Goal: Complete application form

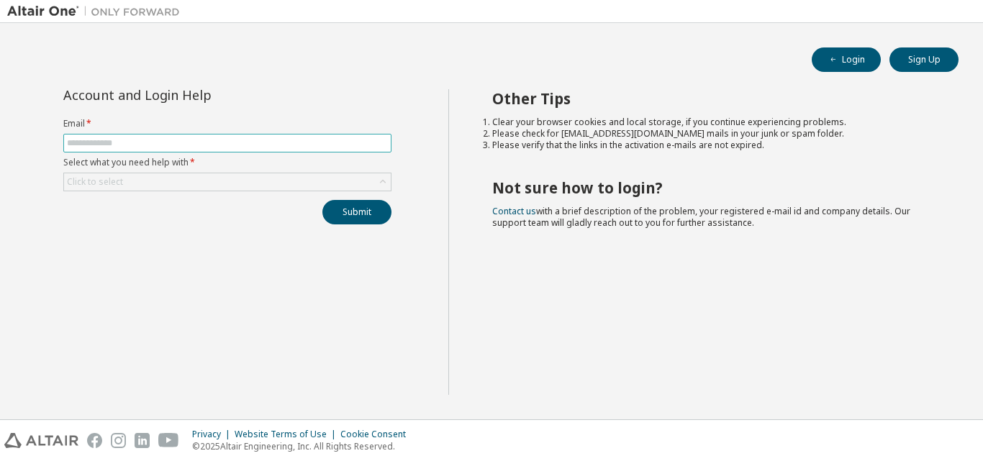
click at [248, 141] on input "text" at bounding box center [227, 143] width 321 height 12
type input "**********"
click at [182, 183] on div "Click to select" at bounding box center [227, 181] width 327 height 17
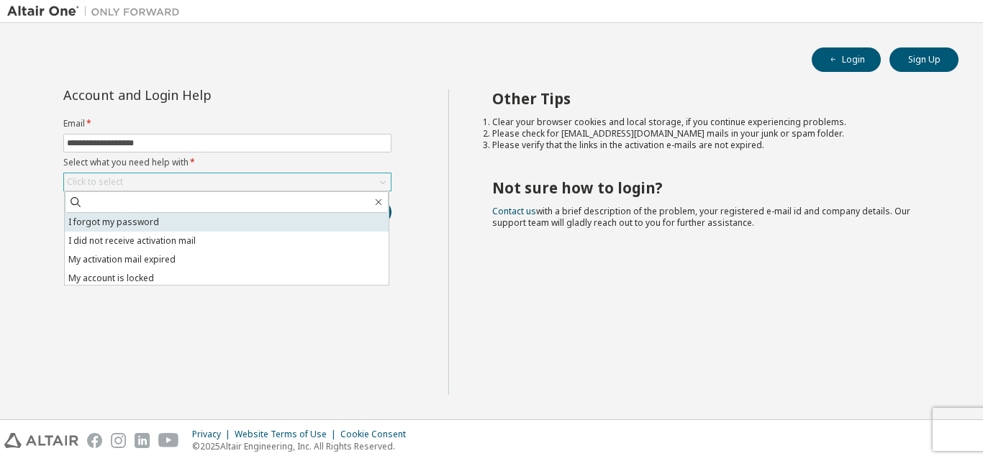
click at [191, 222] on li "I forgot my password" at bounding box center [227, 222] width 324 height 19
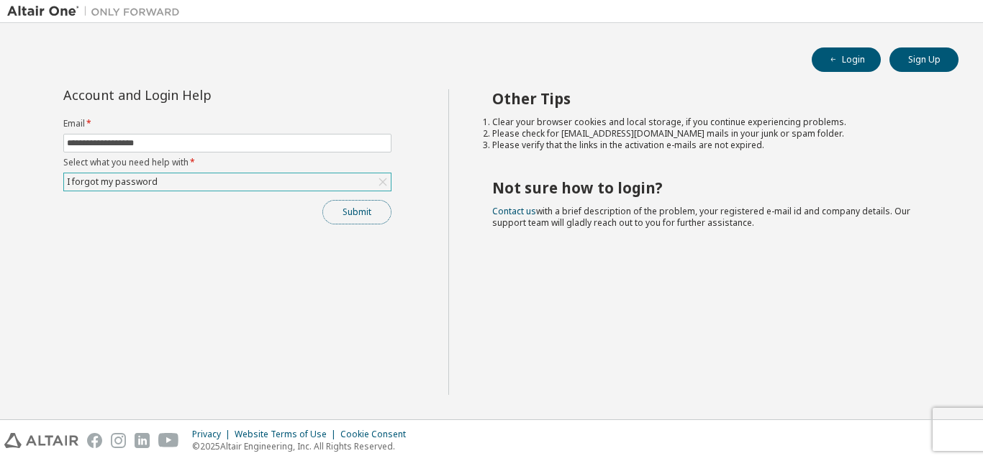
click at [367, 219] on button "Submit" at bounding box center [356, 212] width 69 height 24
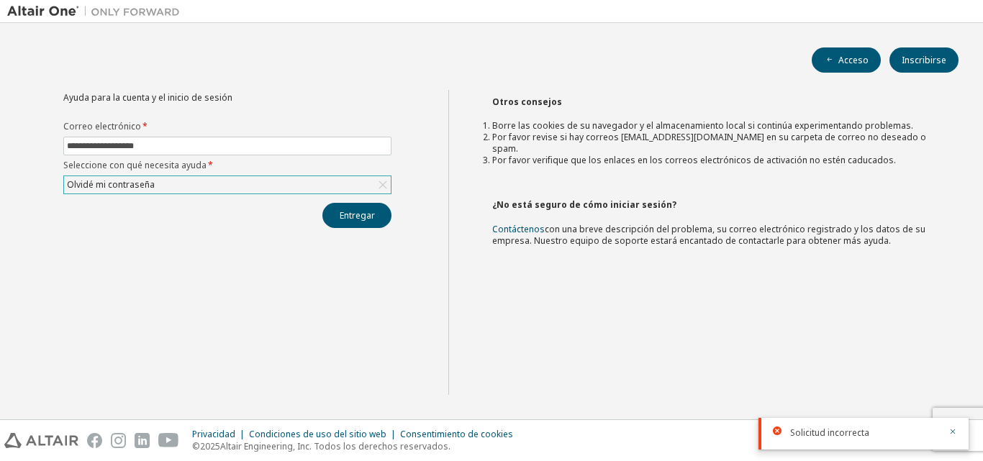
click at [148, 191] on div "Olvidé mi contraseña" at bounding box center [111, 185] width 92 height 16
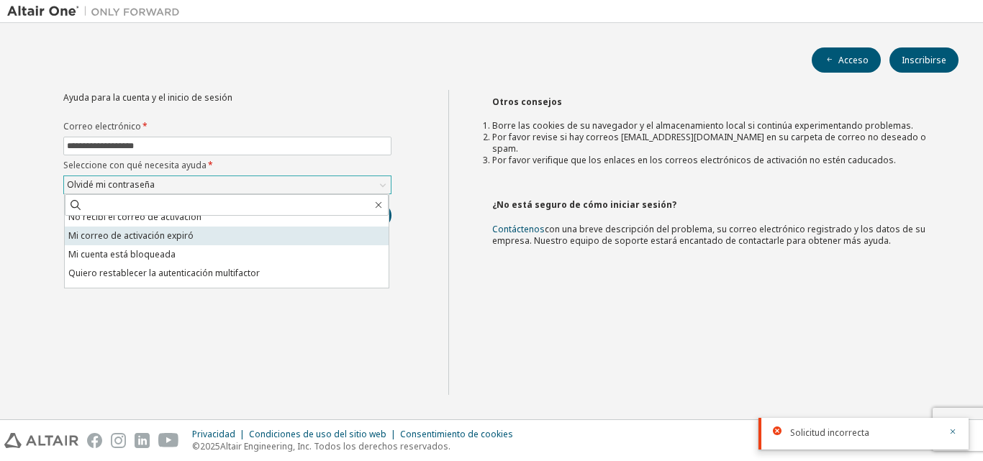
scroll to position [40, 0]
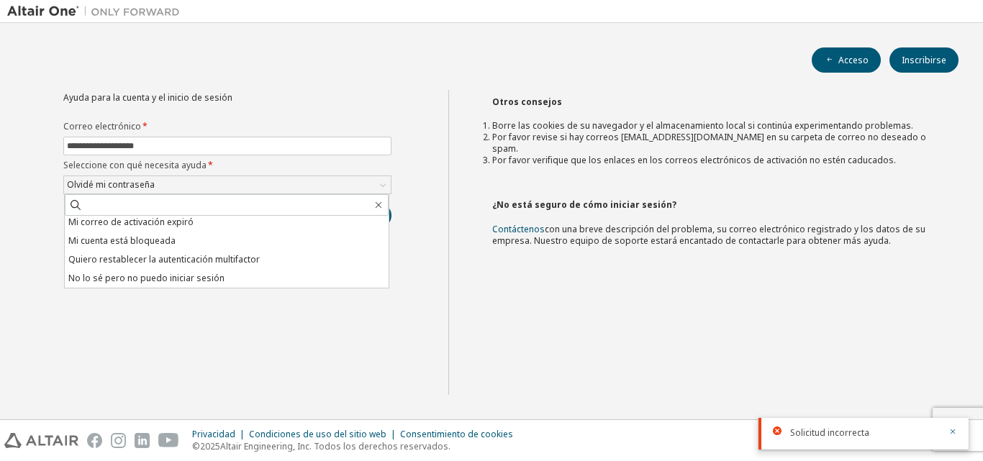
click at [171, 280] on font "No lo sé pero no puedo iniciar sesión" at bounding box center [146, 278] width 156 height 12
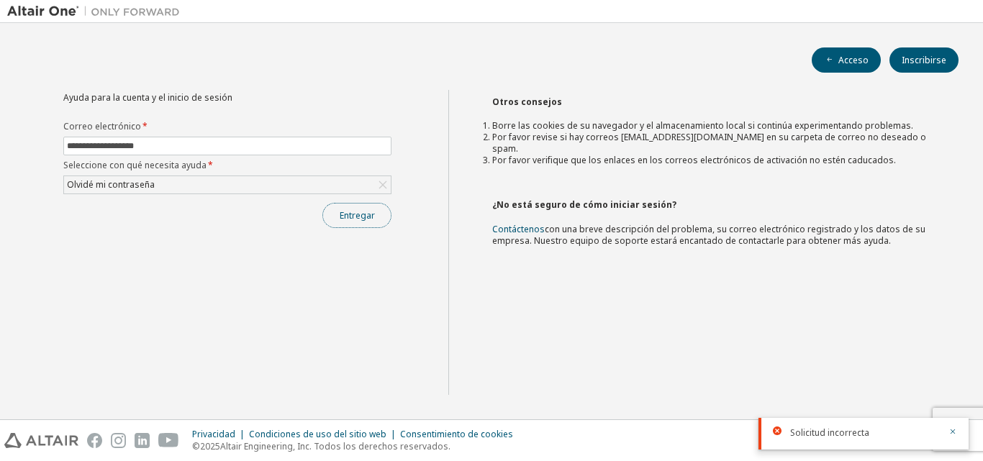
click at [375, 227] on button "Entregar" at bounding box center [356, 215] width 69 height 25
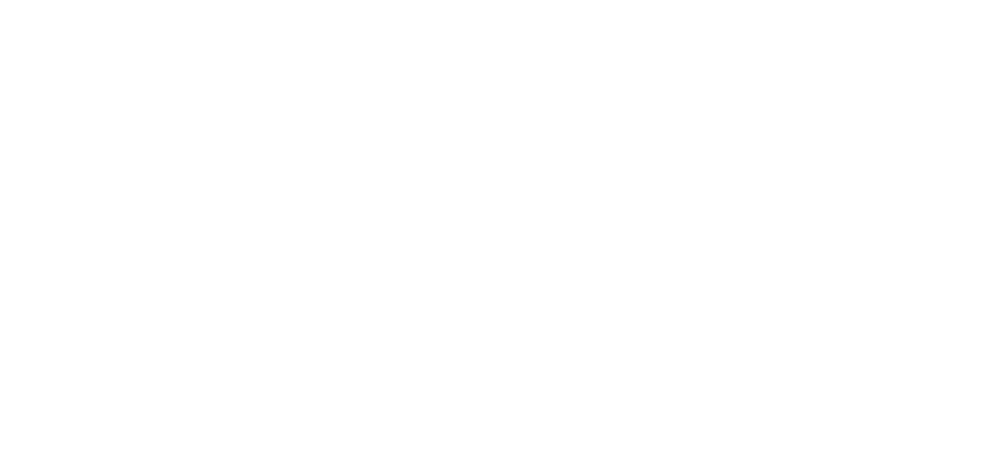
click at [459, 208] on div at bounding box center [491, 230] width 983 height 461
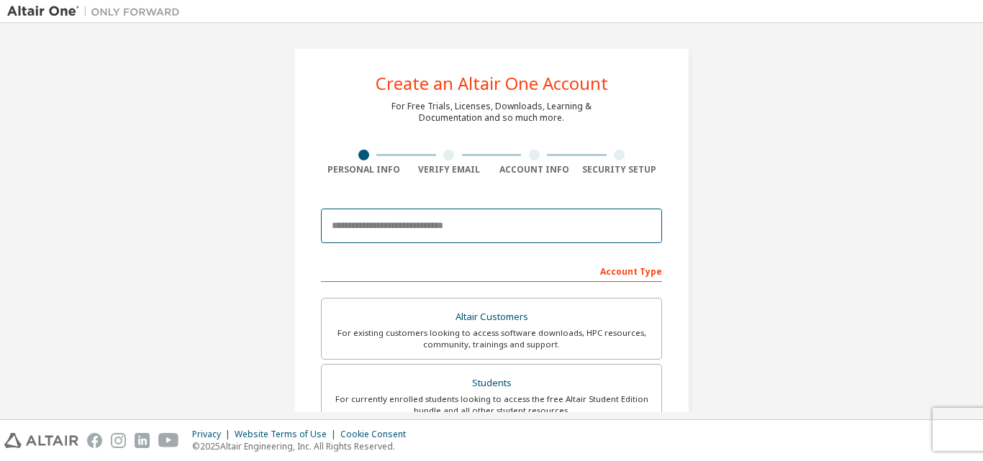
click at [448, 229] on input "email" at bounding box center [491, 226] width 341 height 35
type input "**********"
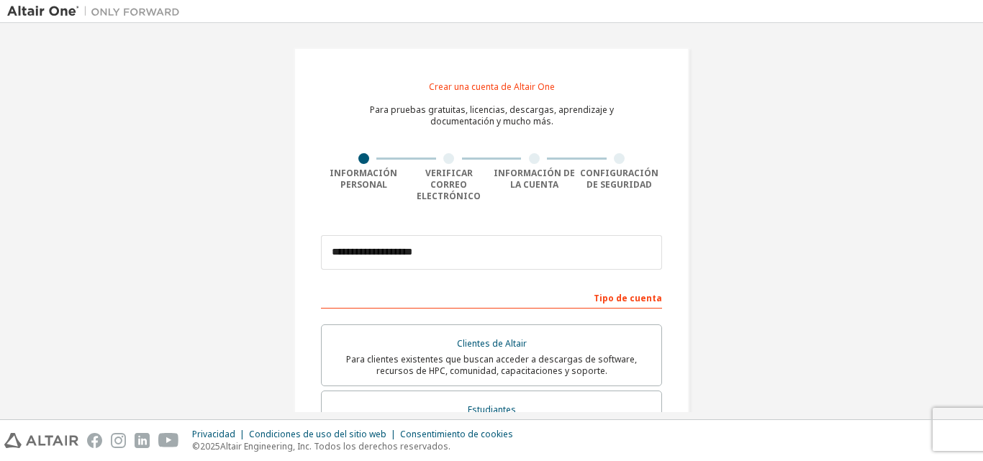
scroll to position [312, 0]
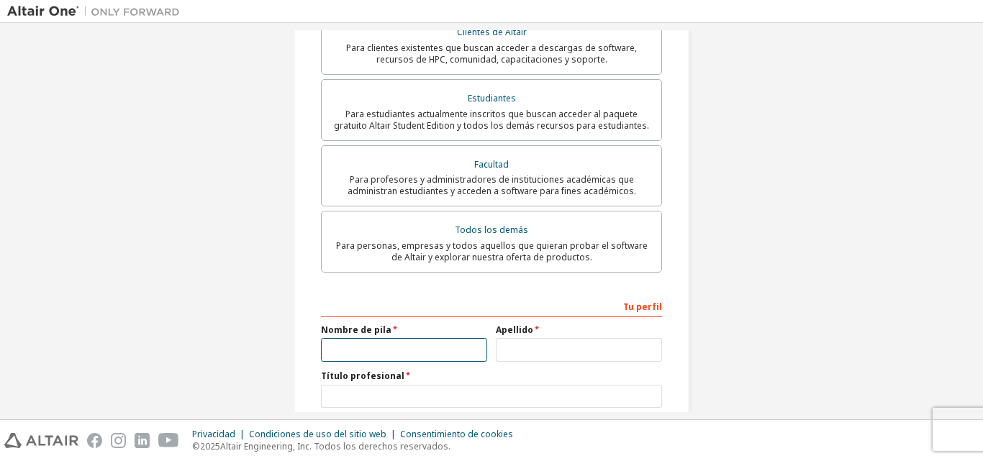
click at [428, 344] on input "text" at bounding box center [404, 350] width 166 height 24
type input "********"
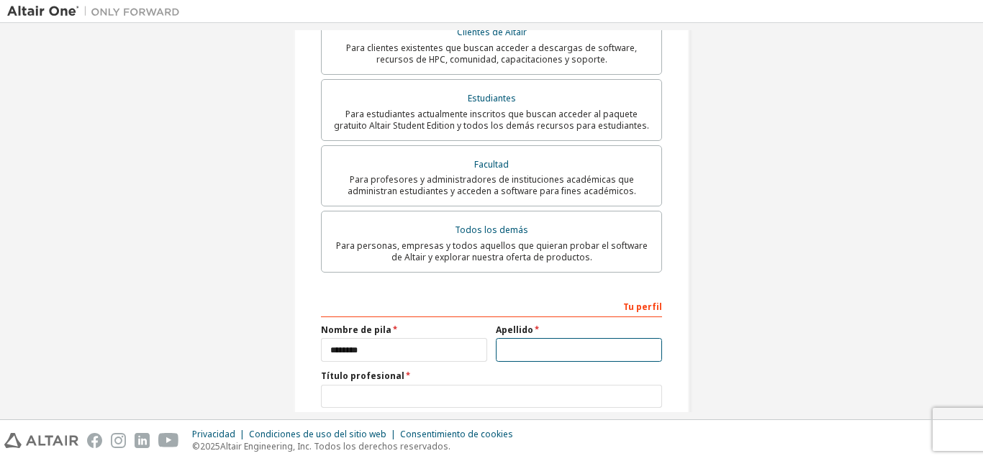
click at [561, 338] on input "text" at bounding box center [579, 350] width 166 height 24
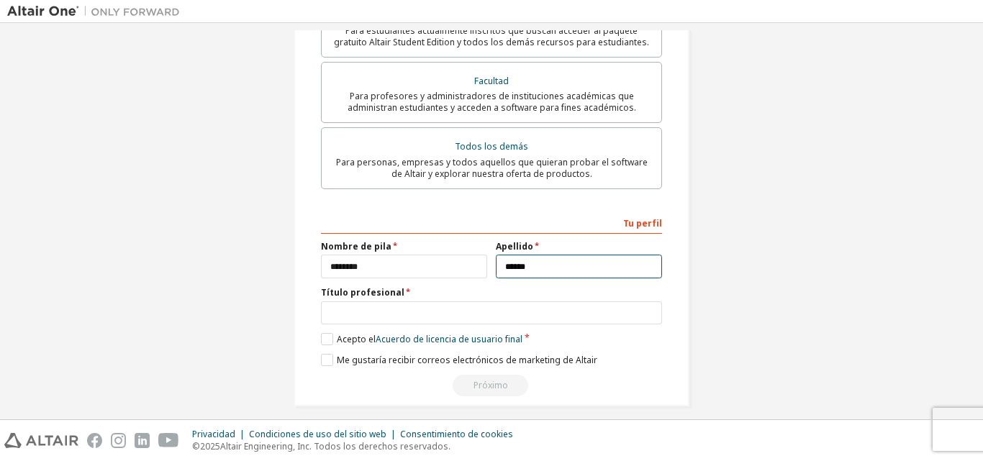
type input "******"
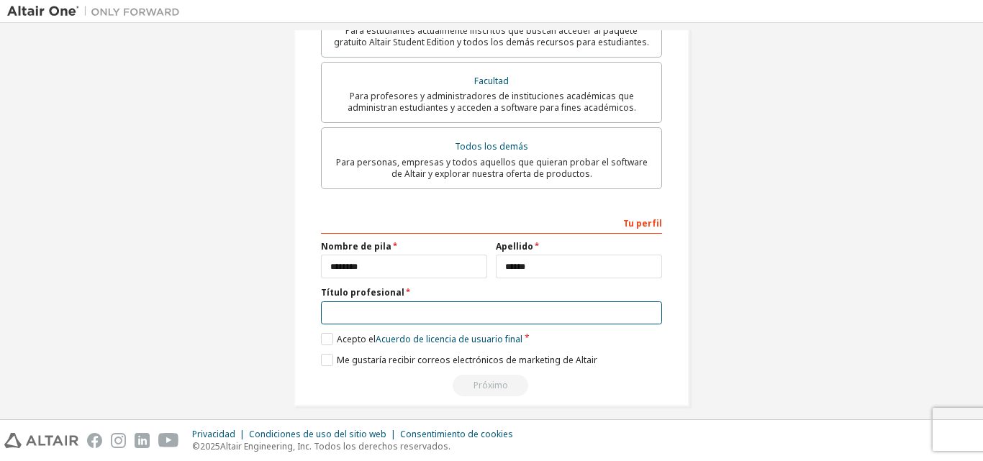
click at [399, 308] on input "text" at bounding box center [491, 313] width 341 height 24
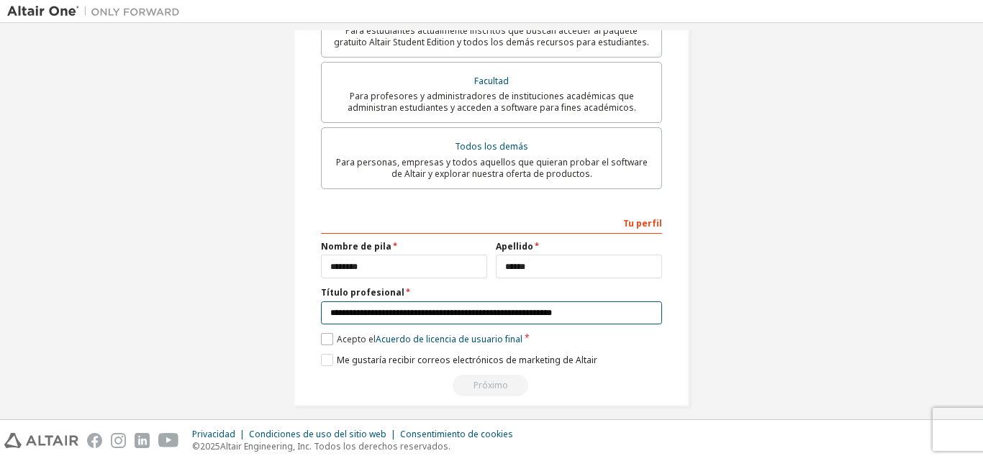
type input "**********"
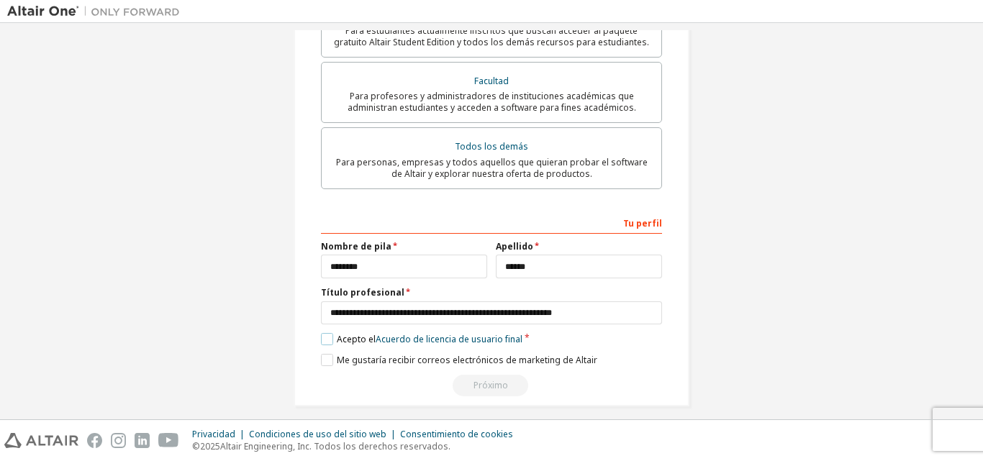
click at [327, 333] on label "Acepto el Acuerdo de licencia de usuario final" at bounding box center [421, 339] width 201 height 12
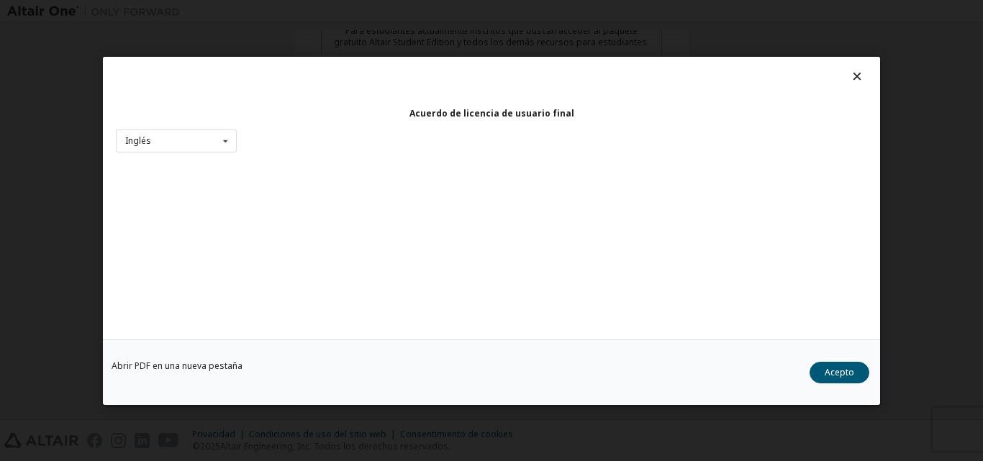
click at [321, 355] on div "Abrir PDF en una nueva pestaña Acepto" at bounding box center [491, 371] width 777 height 65
click at [325, 346] on div "Abrir PDF en una nueva pestaña Acepto" at bounding box center [491, 371] width 777 height 65
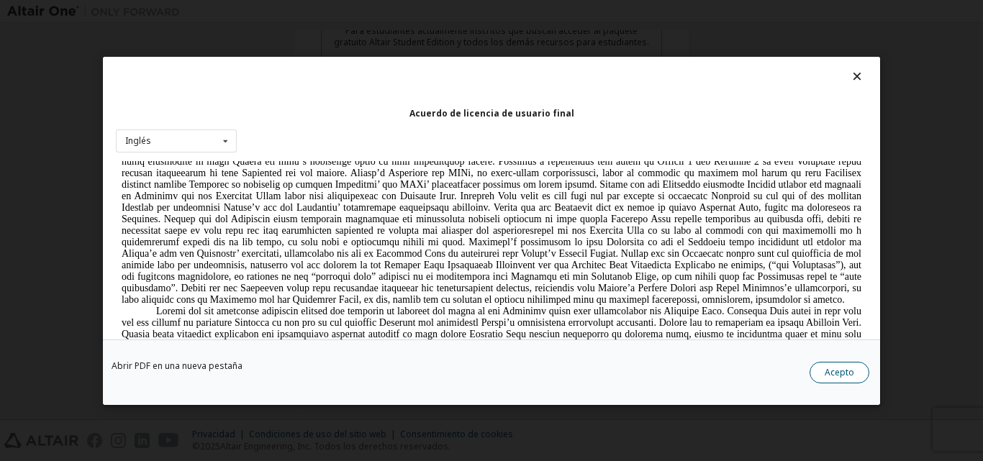
scroll to position [1651, 0]
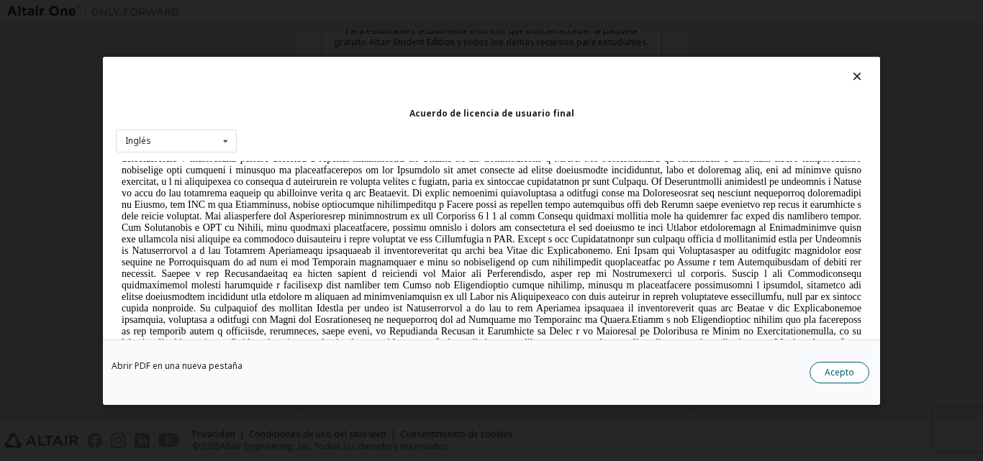
click at [340, 374] on font "Acepto" at bounding box center [189, 371] width 299 height 11
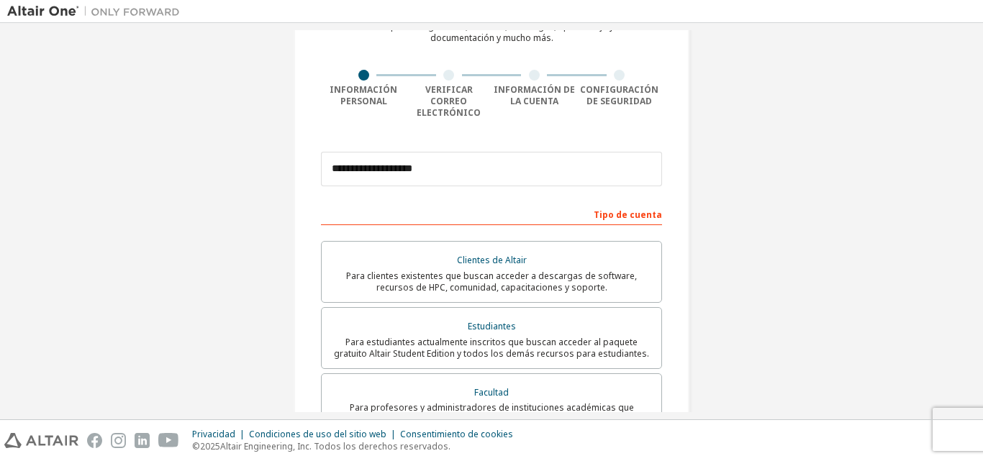
scroll to position [395, 0]
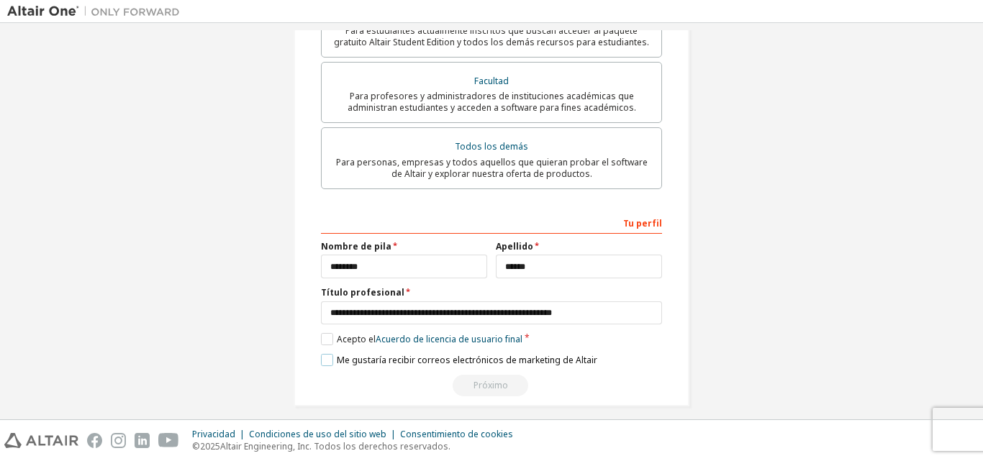
click at [330, 354] on label "Me gustaría recibir correos electrónicos de marketing de Altair" at bounding box center [459, 360] width 276 height 12
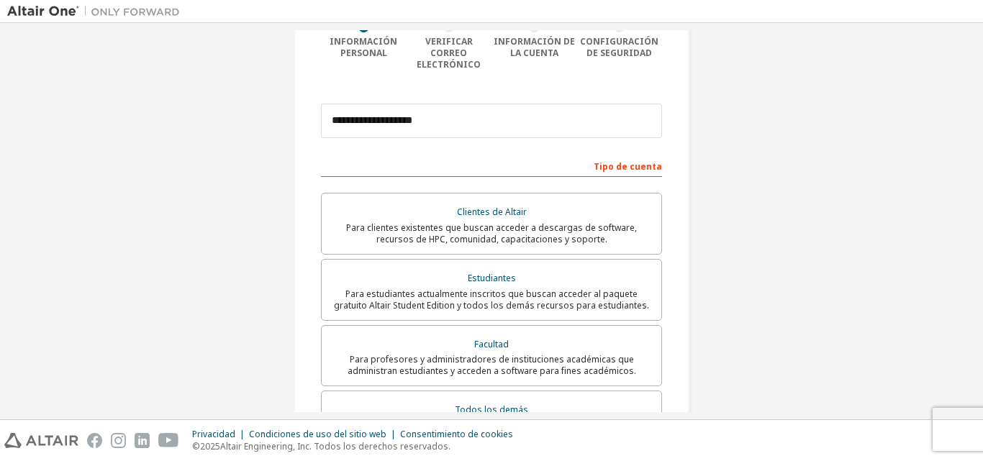
scroll to position [139, 0]
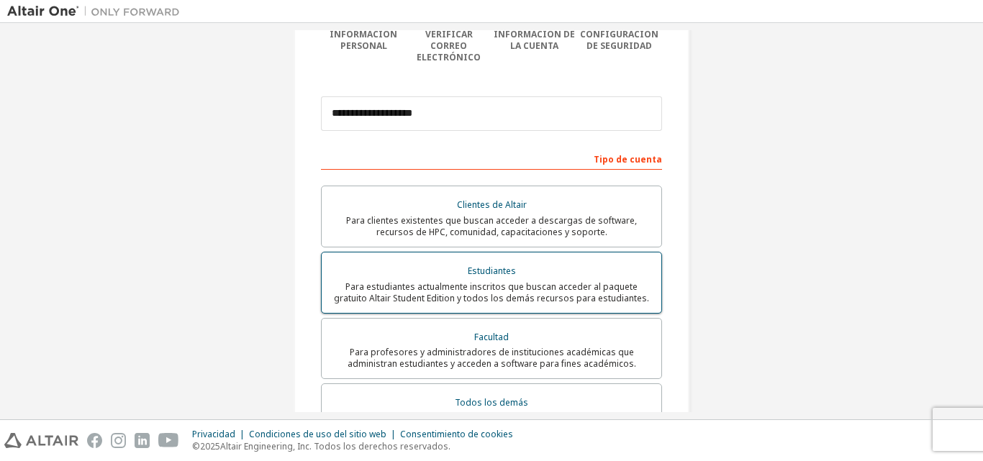
click at [538, 268] on div "Estudiantes" at bounding box center [491, 271] width 322 height 20
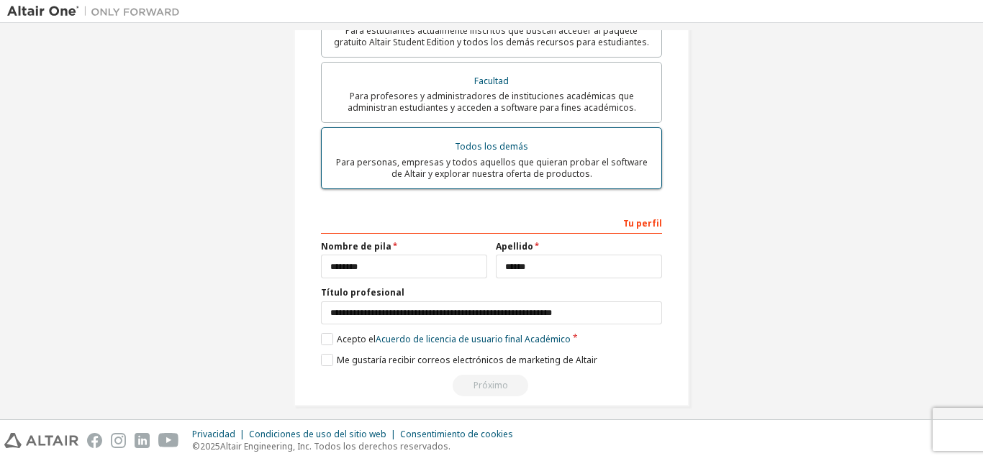
click at [450, 158] on font "Para personas, empresas y todos aquellos que quieran probar el software de Alta…" at bounding box center [492, 168] width 312 height 24
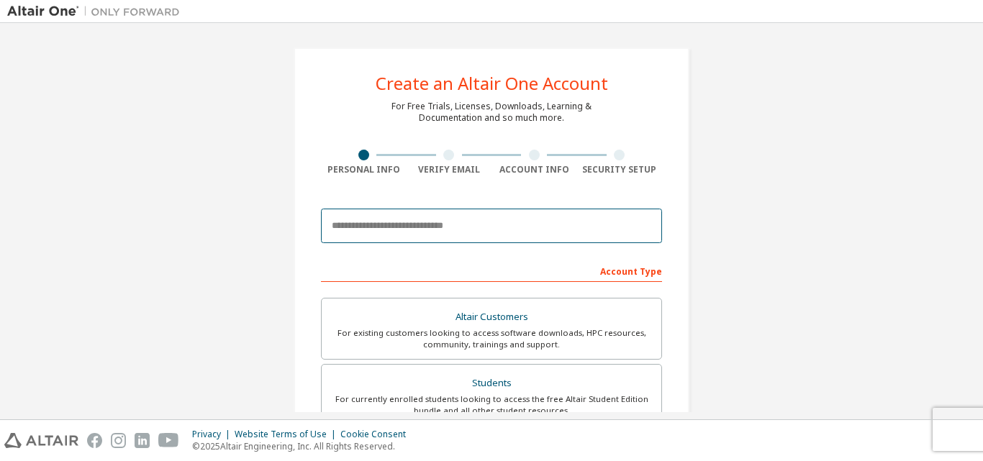
click at [528, 212] on input "email" at bounding box center [491, 226] width 341 height 35
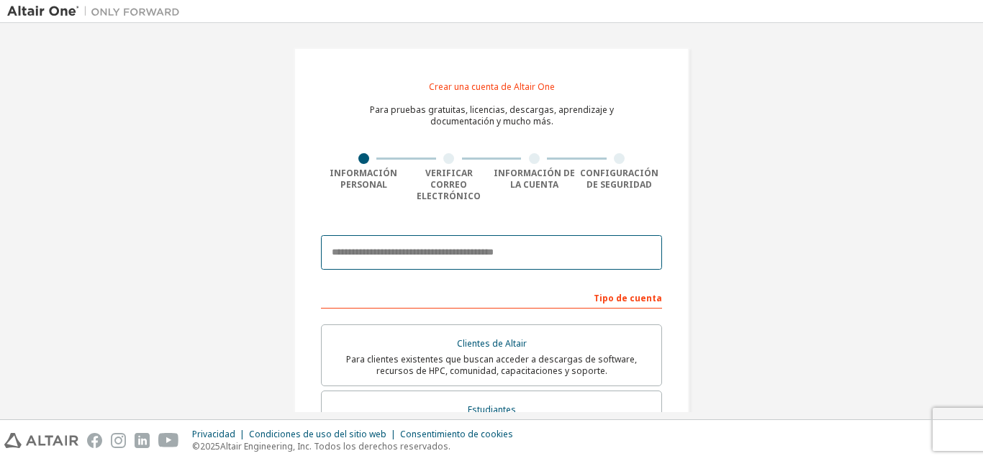
type input "**********"
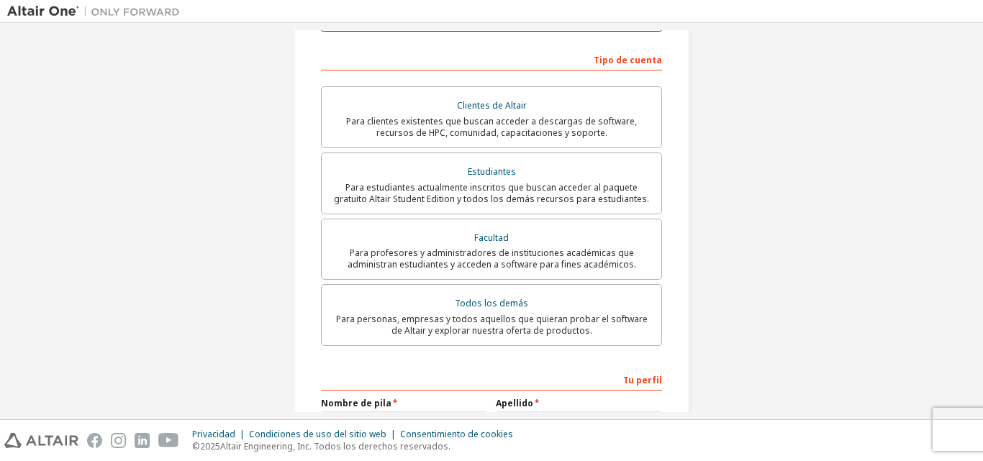
scroll to position [312, 0]
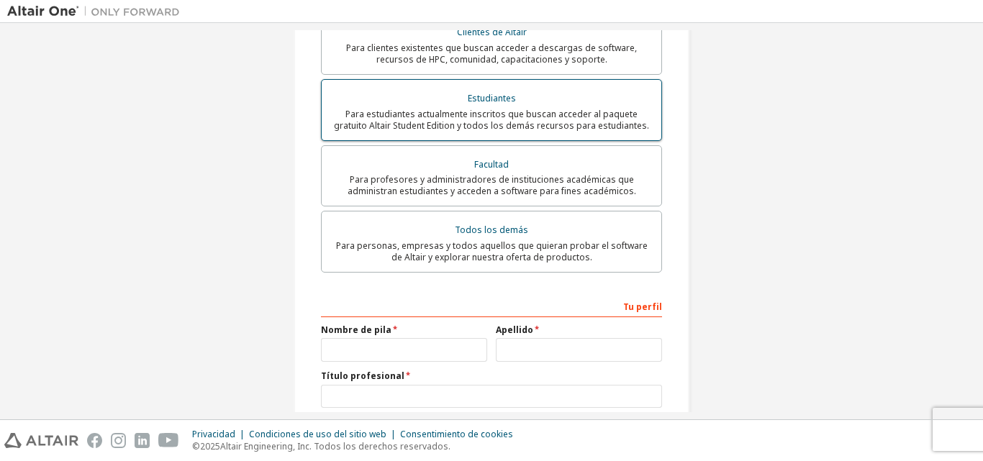
click at [568, 115] on font "Para estudiantes actualmente inscritos que buscan acceder al paquete gratuito A…" at bounding box center [491, 120] width 315 height 24
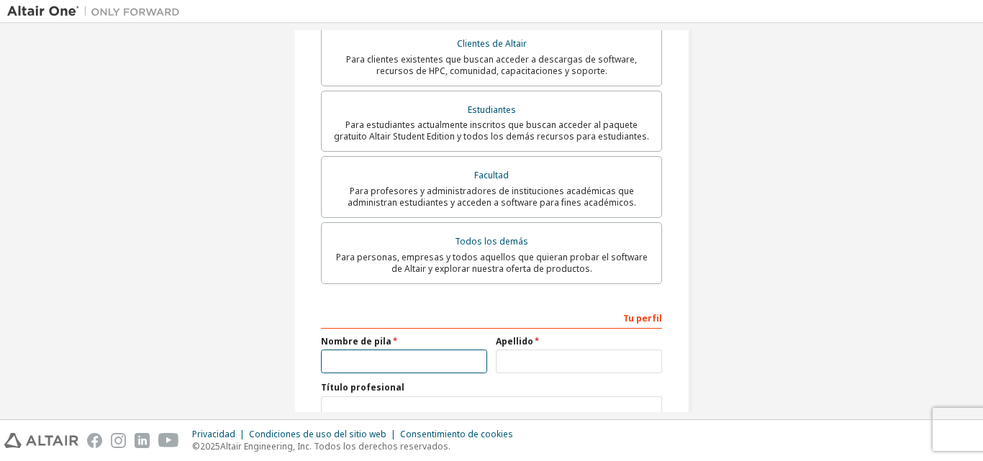
scroll to position [360, 0]
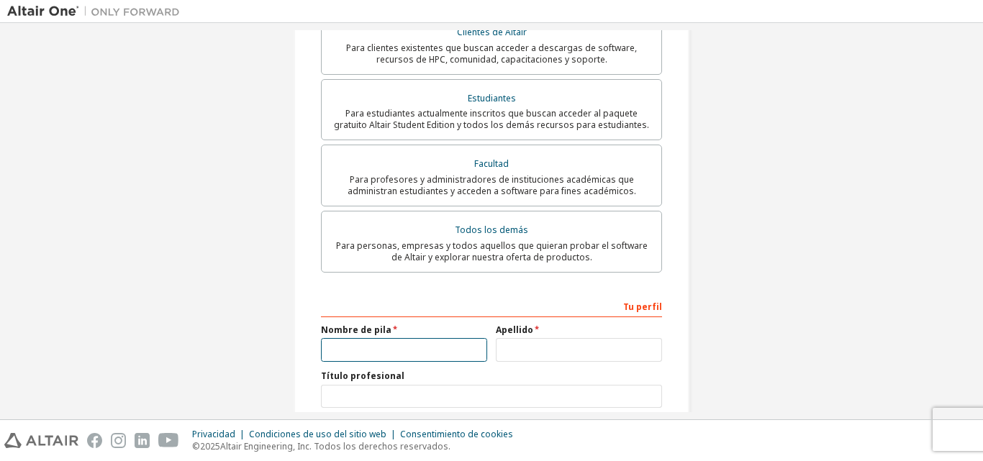
click at [433, 338] on input "text" at bounding box center [404, 350] width 166 height 24
type input "********"
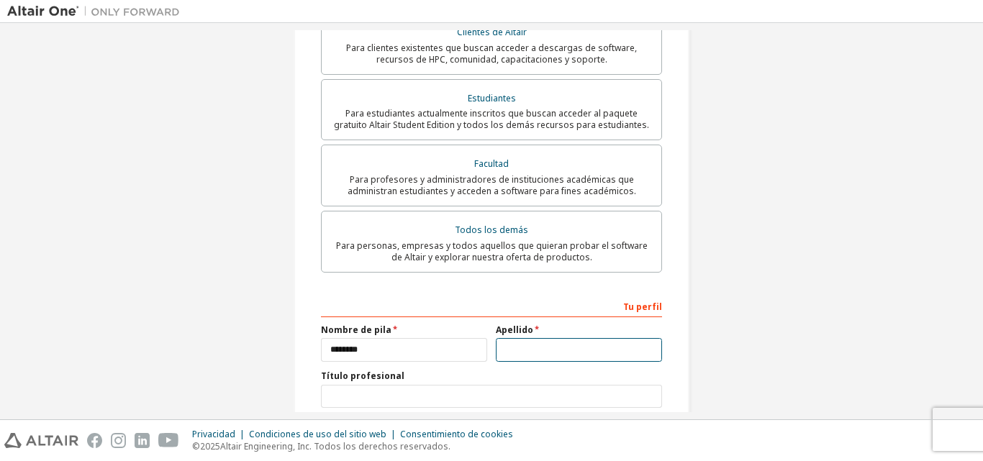
click at [568, 347] on input "text" at bounding box center [579, 350] width 166 height 24
type input "******"
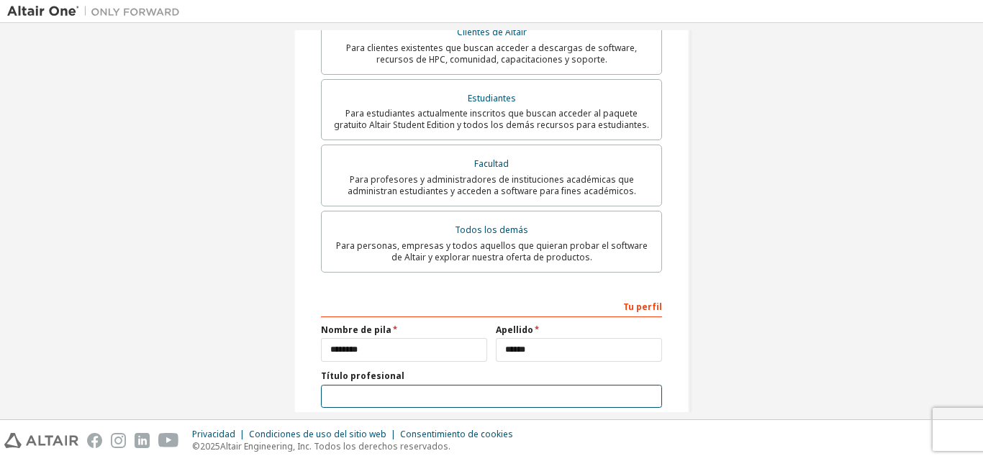
click at [566, 385] on input "text" at bounding box center [491, 397] width 341 height 24
type input "**********"
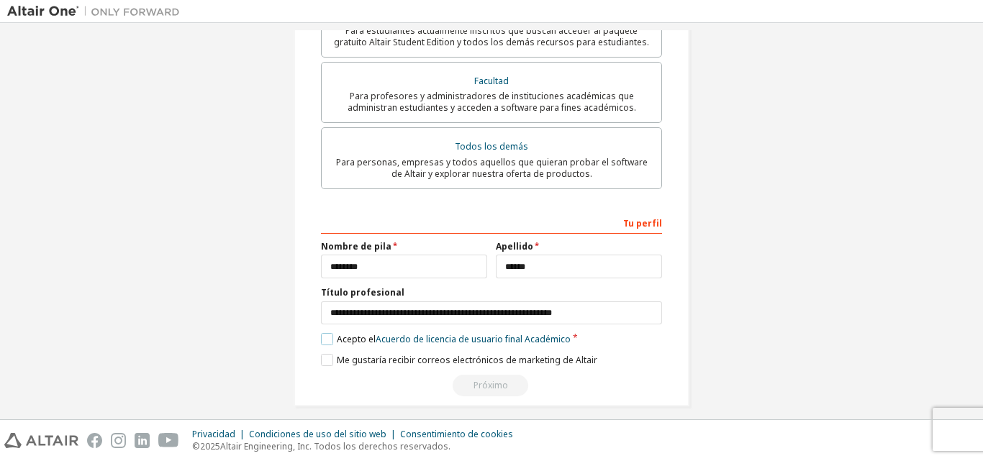
click at [325, 333] on label "Acepto el Acuerdo de licencia de usuario final Académico" at bounding box center [446, 339] width 250 height 12
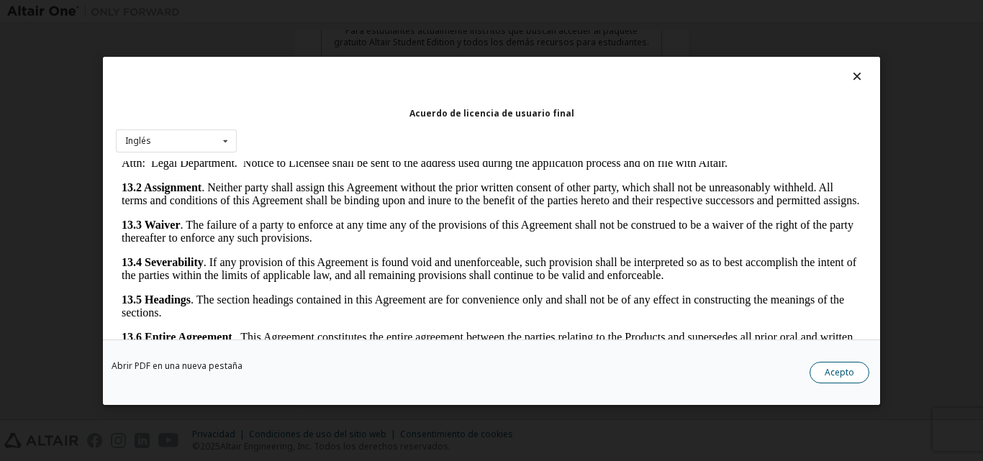
scroll to position [2595, 0]
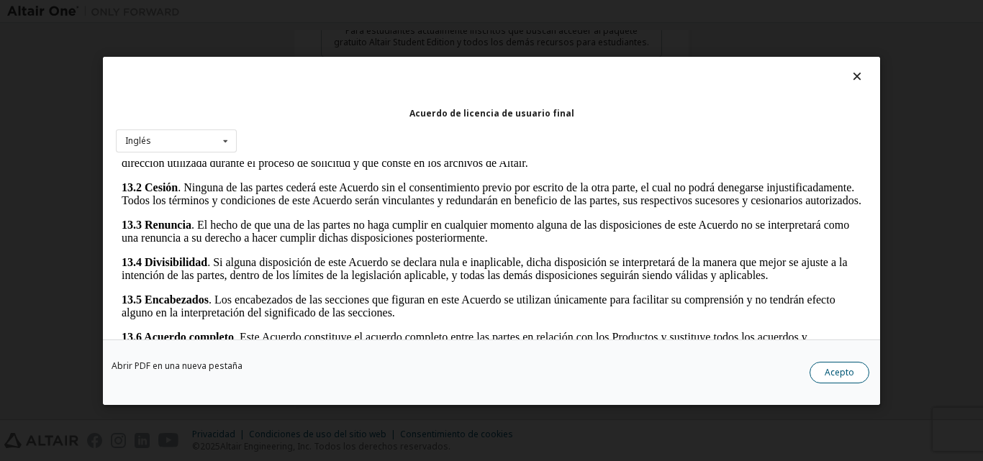
click at [857, 377] on button "Acepto" at bounding box center [839, 372] width 60 height 22
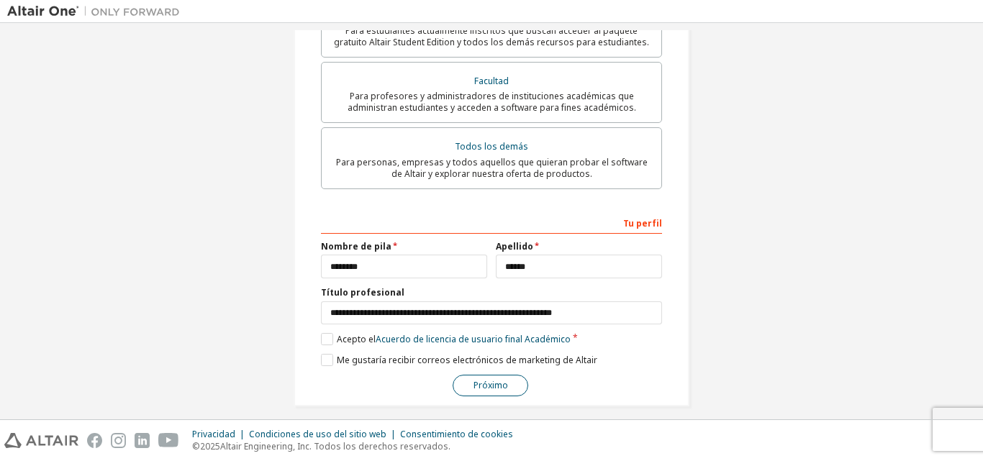
click at [474, 379] on font "Próximo" at bounding box center [490, 385] width 35 height 12
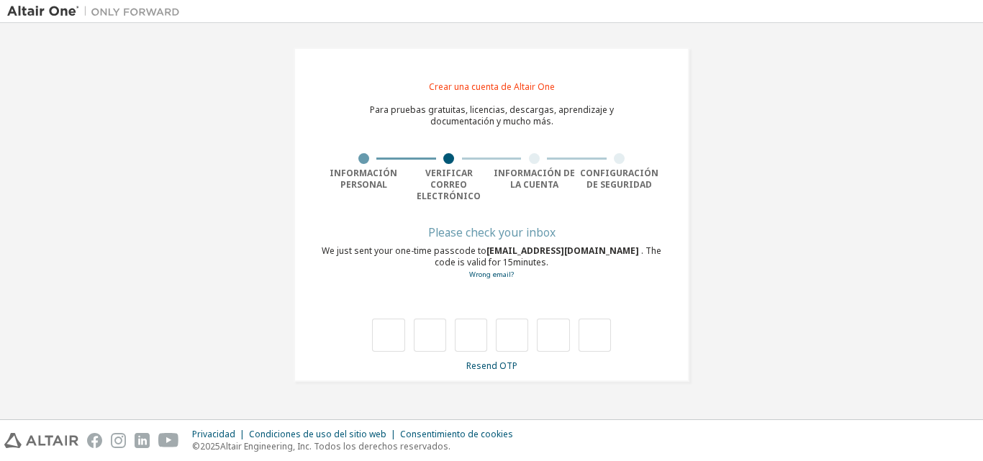
scroll to position [0, 0]
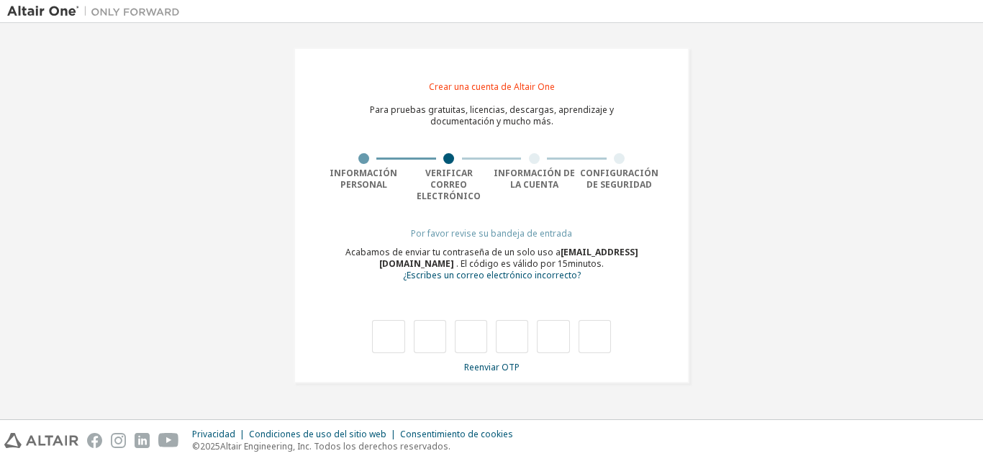
type input "*"
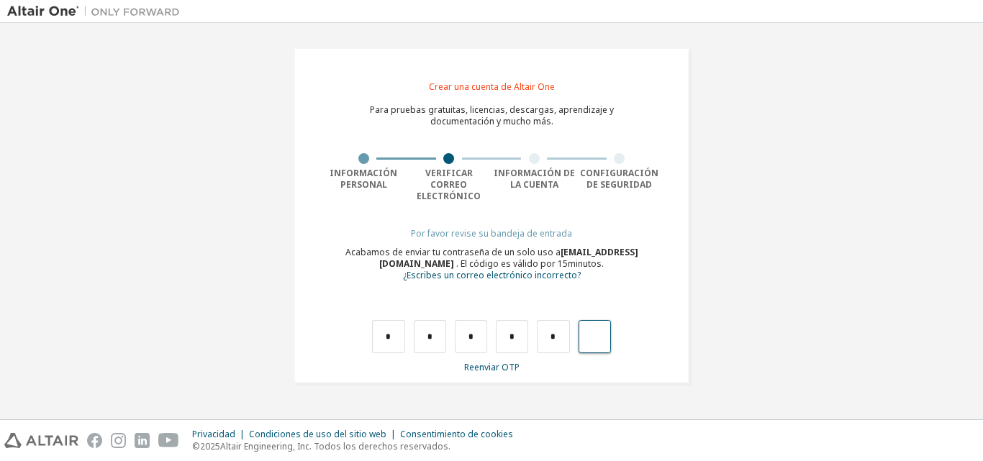
type input "*"
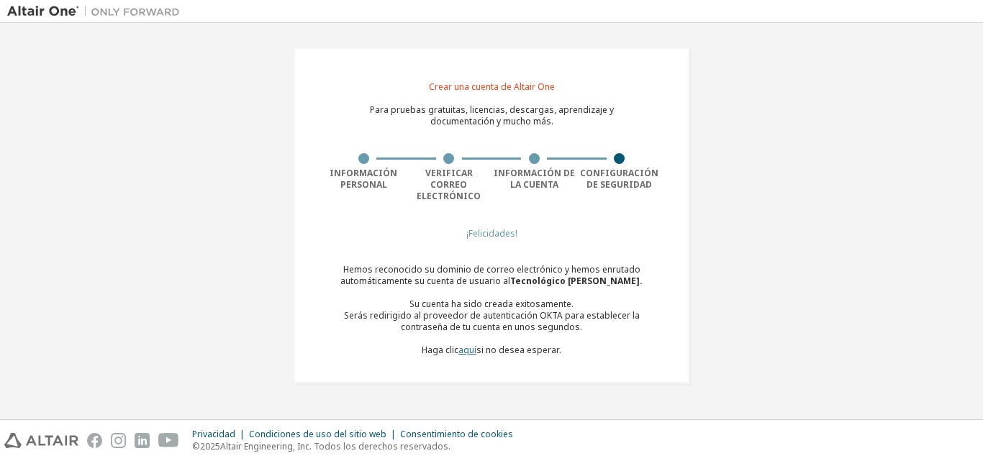
click at [474, 344] on font "aquí" at bounding box center [467, 350] width 18 height 12
